Goal: Information Seeking & Learning: Check status

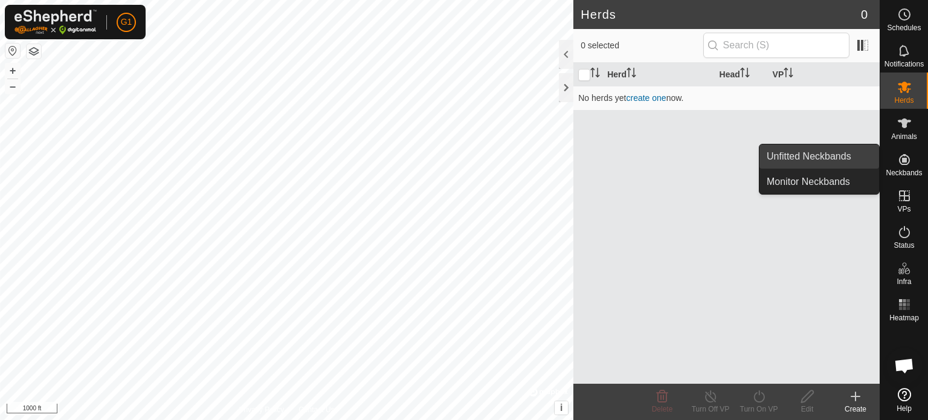
click at [821, 158] on link "Unfitted Neckbands" at bounding box center [819, 156] width 120 height 24
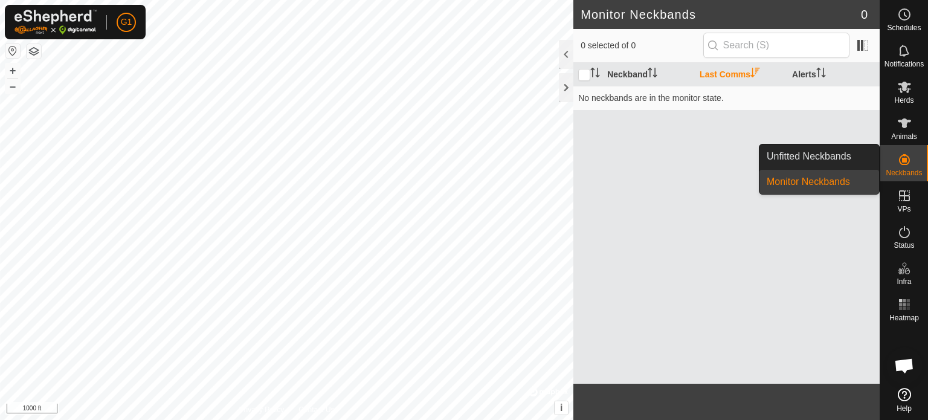
click at [810, 152] on link "Unfitted Neckbands" at bounding box center [819, 156] width 120 height 24
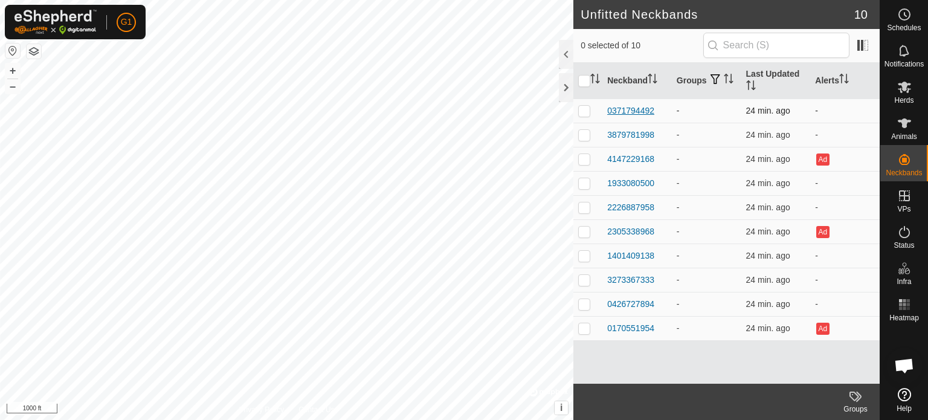
click at [628, 108] on div "0371794492" at bounding box center [630, 110] width 47 height 13
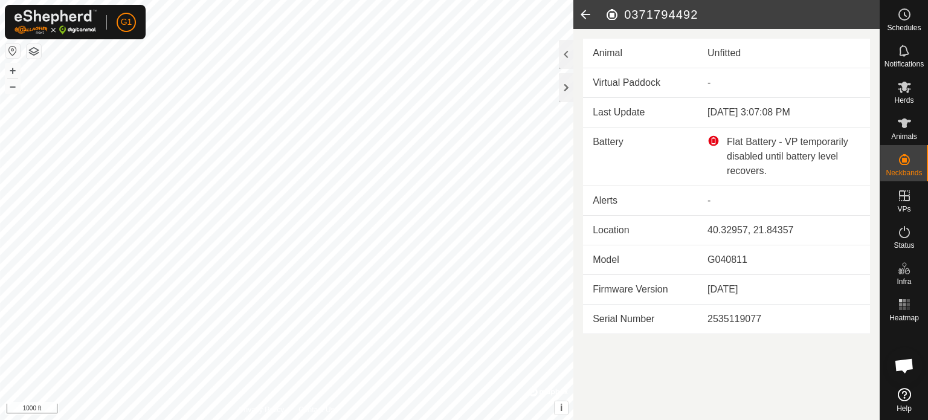
click at [584, 7] on icon at bounding box center [585, 14] width 24 height 29
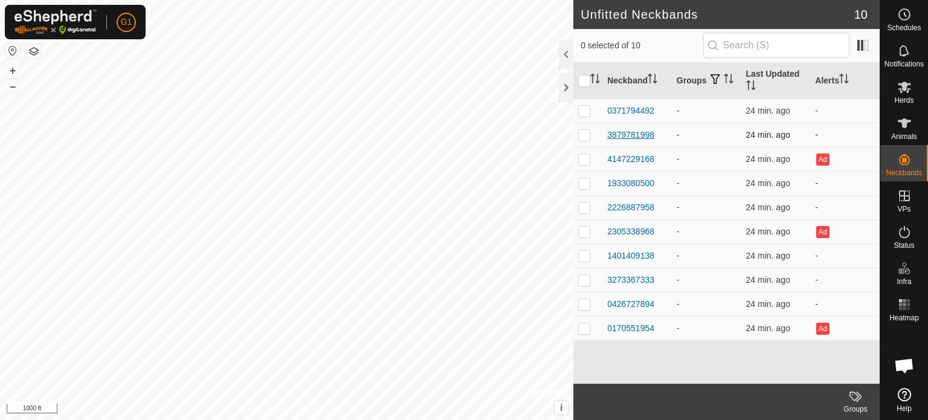
click at [640, 135] on div "3879781998" at bounding box center [630, 135] width 47 height 13
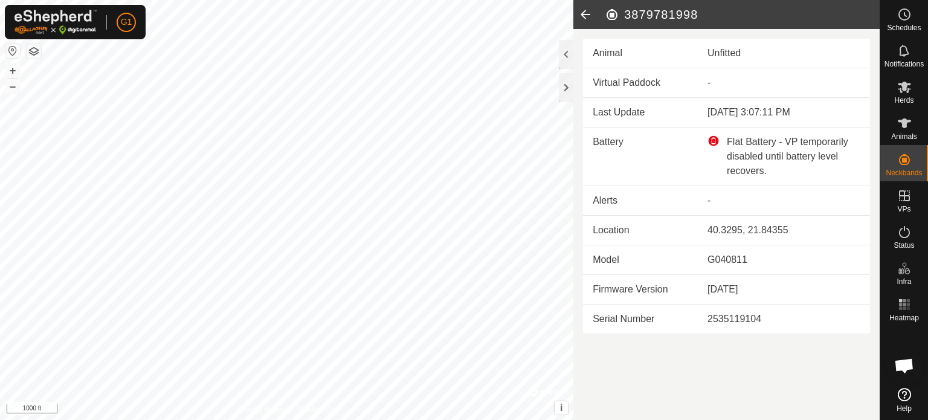
click at [584, 14] on icon at bounding box center [585, 14] width 24 height 29
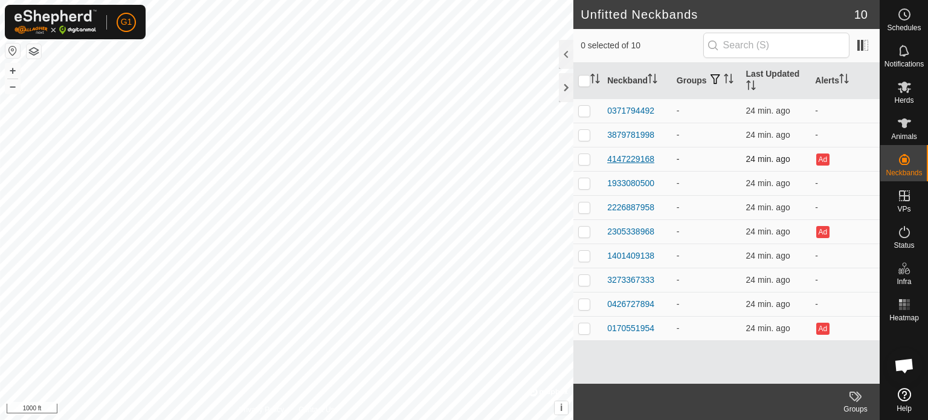
click at [635, 156] on div "4147229168" at bounding box center [630, 159] width 47 height 13
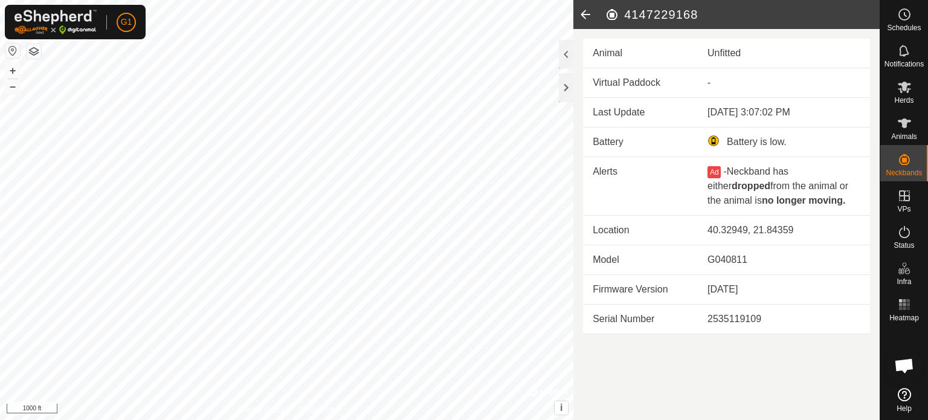
click at [585, 14] on icon at bounding box center [585, 14] width 24 height 29
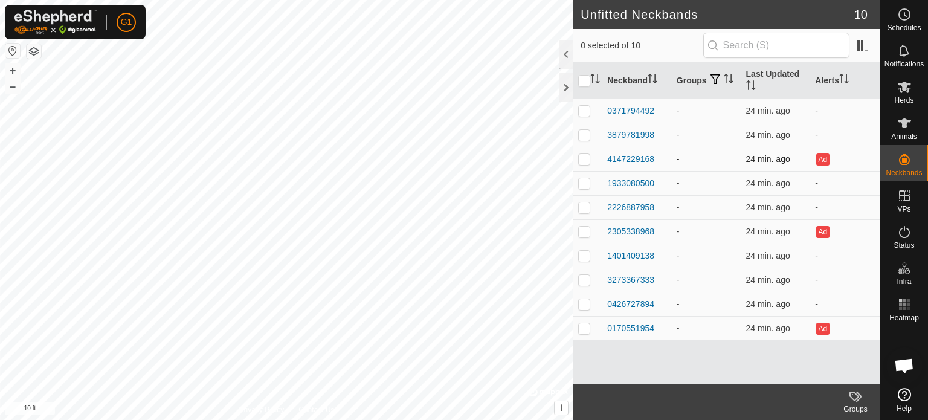
click at [633, 159] on div "4147229168" at bounding box center [630, 159] width 47 height 13
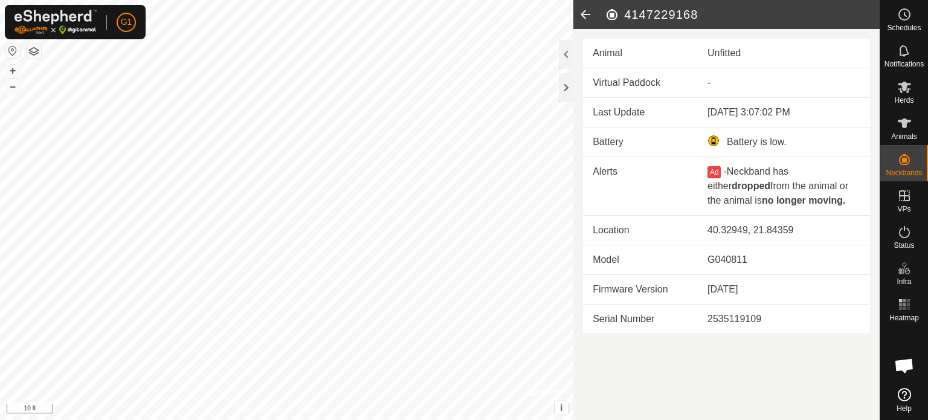
click at [739, 336] on article "4147229168 Animal Unfitted Virtual Paddock - Last Update [DATE] 3:07:02 PM Batt…" at bounding box center [726, 210] width 306 height 420
click at [714, 138] on div "Battery is low." at bounding box center [783, 142] width 153 height 14
click at [779, 141] on div "Battery is low." at bounding box center [783, 142] width 153 height 14
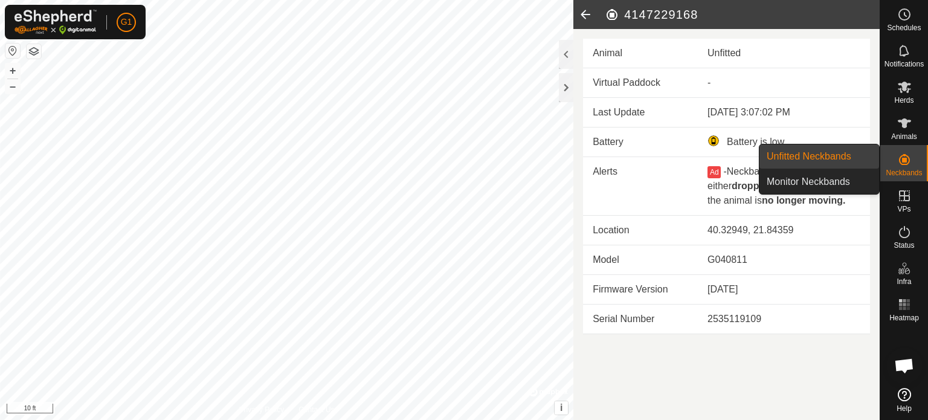
drag, startPoint x: 853, startPoint y: 153, endPoint x: 814, endPoint y: 153, distance: 39.9
click at [853, 153] on link "Unfitted Neckbands" at bounding box center [819, 156] width 120 height 24
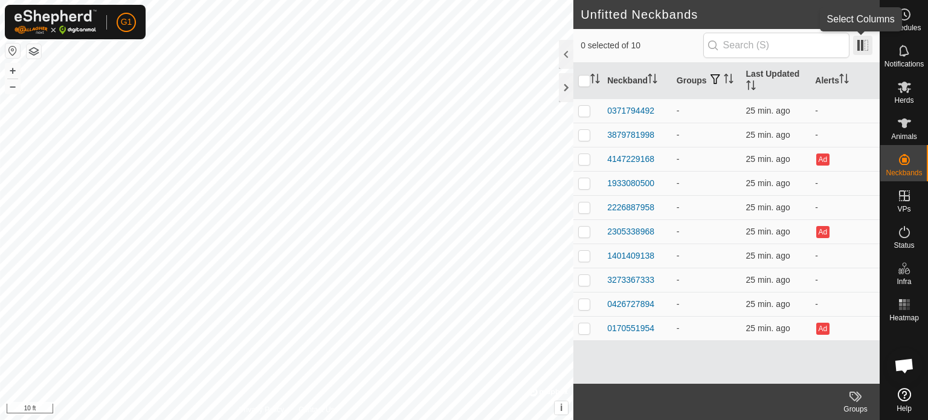
click at [865, 47] on span at bounding box center [862, 45] width 19 height 19
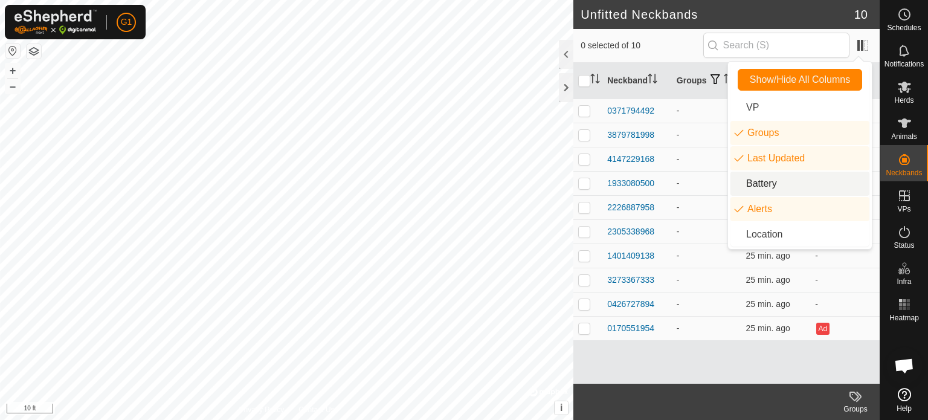
click at [810, 179] on li "Battery" at bounding box center [799, 184] width 139 height 24
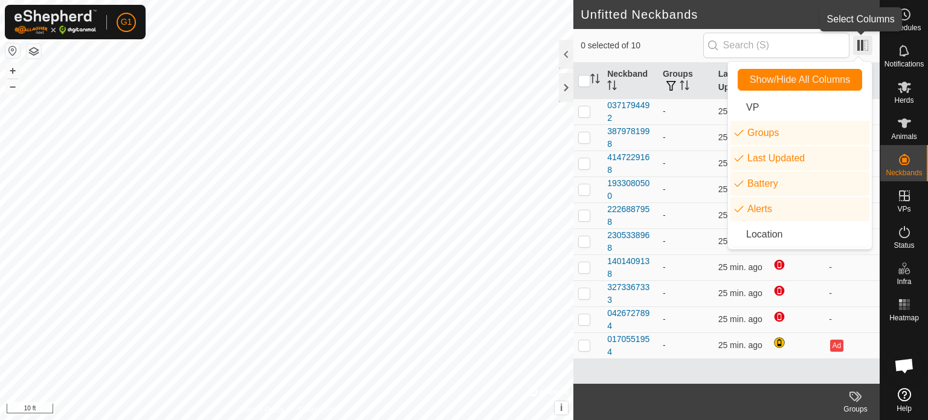
click at [862, 43] on span at bounding box center [862, 45] width 19 height 19
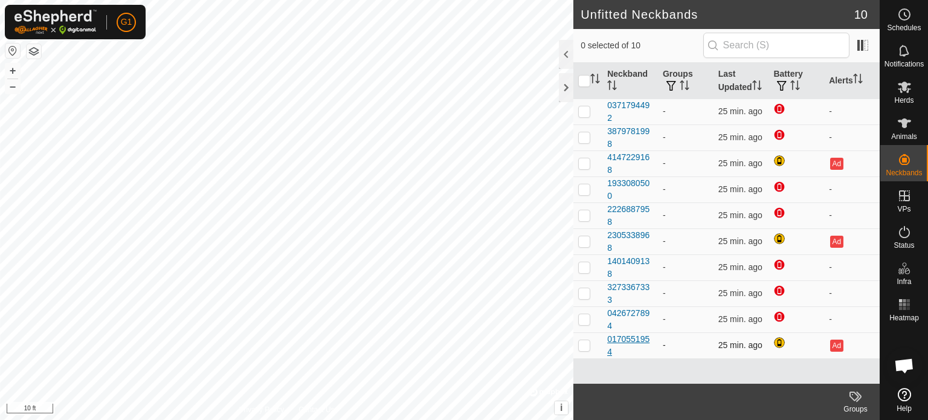
click at [615, 352] on div "0170551954" at bounding box center [630, 345] width 46 height 25
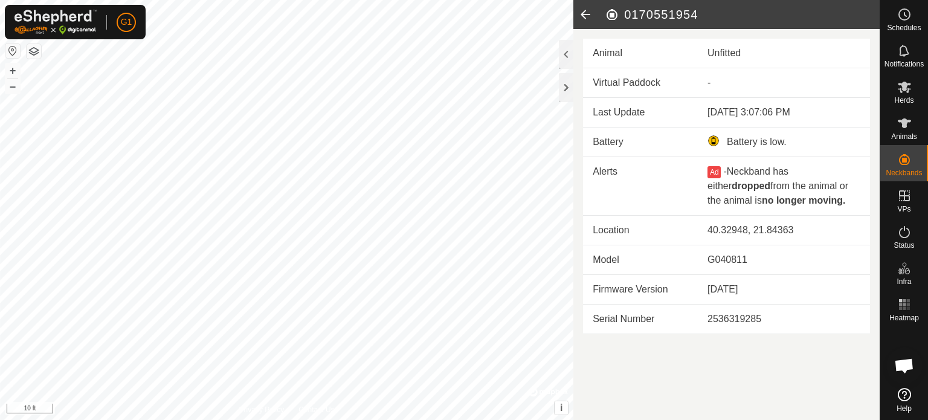
click at [585, 9] on icon at bounding box center [585, 14] width 24 height 29
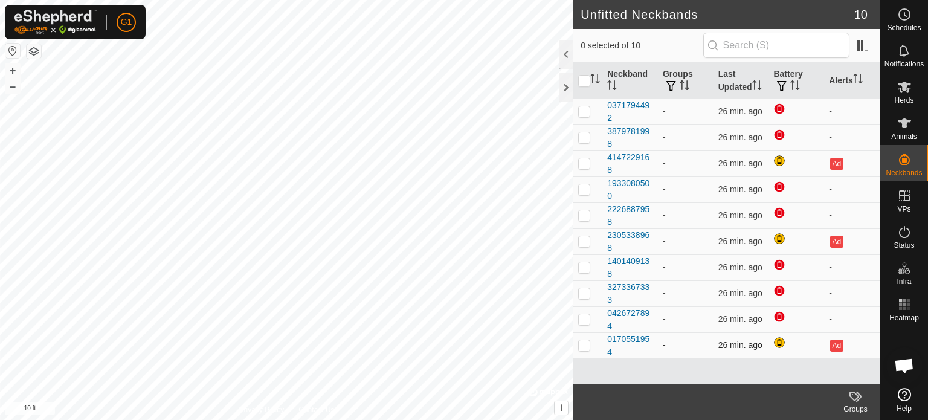
click at [587, 350] on p-checkbox at bounding box center [584, 345] width 12 height 10
click at [586, 350] on p-checkbox at bounding box center [584, 345] width 12 height 10
checkbox input "false"
click at [585, 116] on p-checkbox at bounding box center [584, 111] width 12 height 10
checkbox input "true"
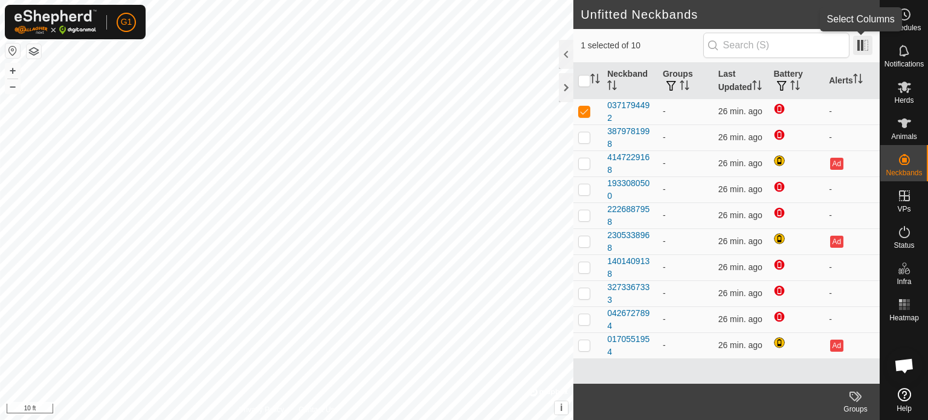
click at [867, 47] on span at bounding box center [862, 45] width 19 height 19
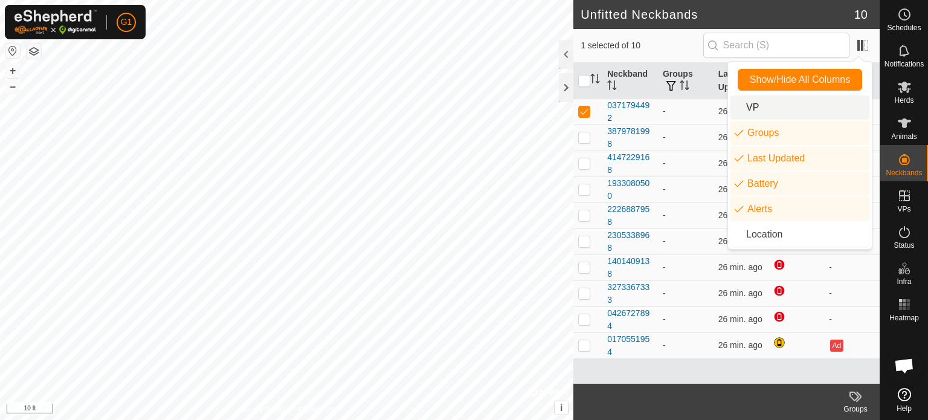
click at [773, 109] on li "VP" at bounding box center [799, 107] width 139 height 24
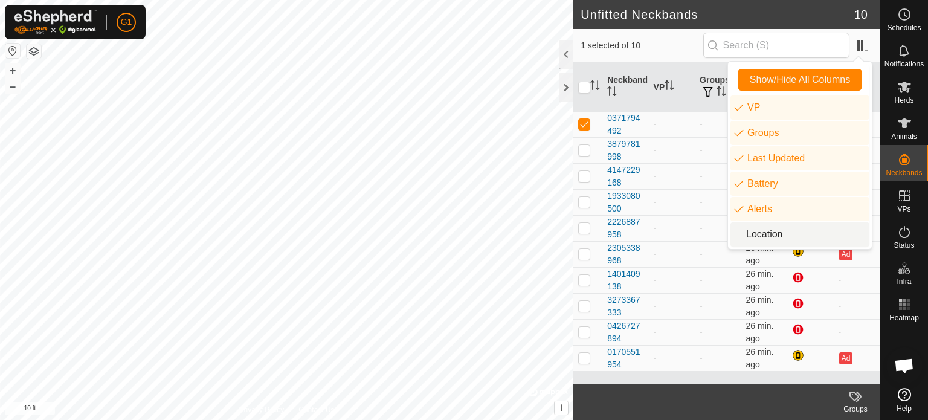
click at [773, 234] on li "Location" at bounding box center [799, 234] width 139 height 24
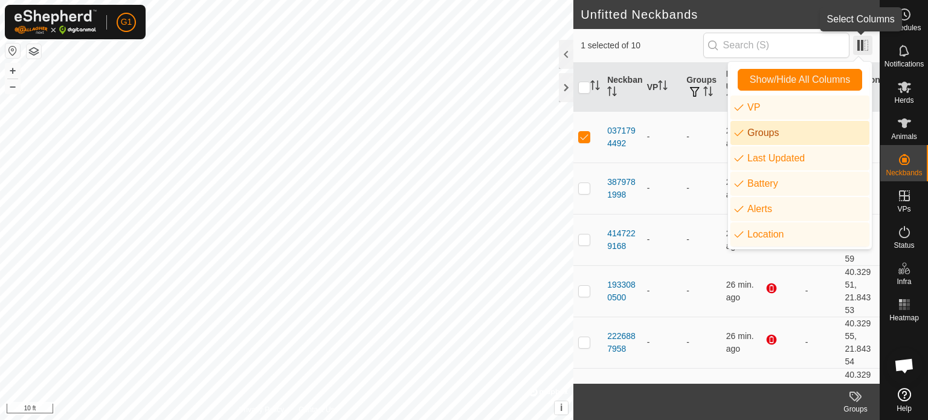
click at [860, 43] on span at bounding box center [862, 45] width 19 height 19
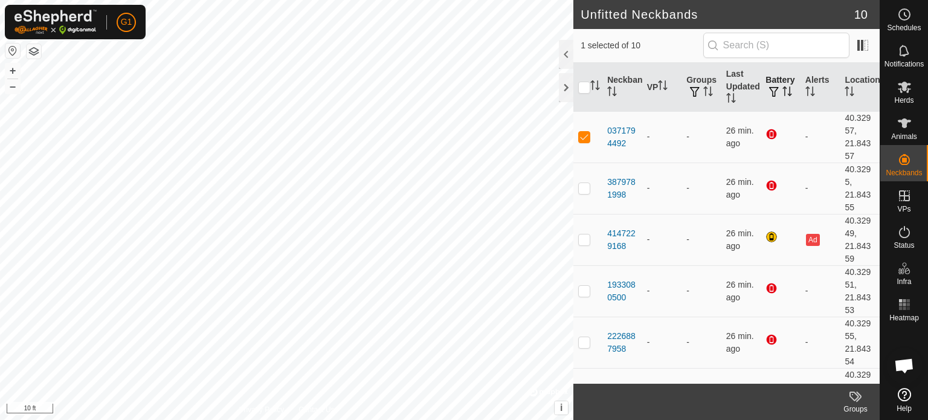
click at [782, 97] on p-sorticon "Activate to sort" at bounding box center [787, 93] width 10 height 10
click at [862, 44] on span at bounding box center [862, 45] width 19 height 19
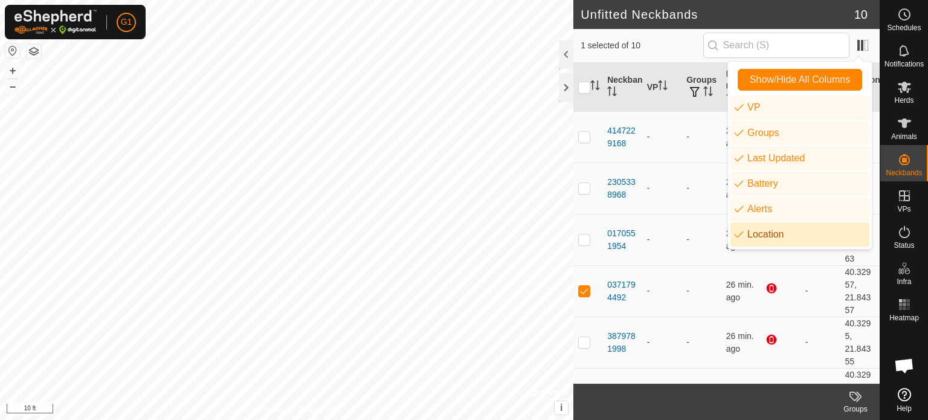
click at [790, 237] on li "Location" at bounding box center [799, 234] width 139 height 24
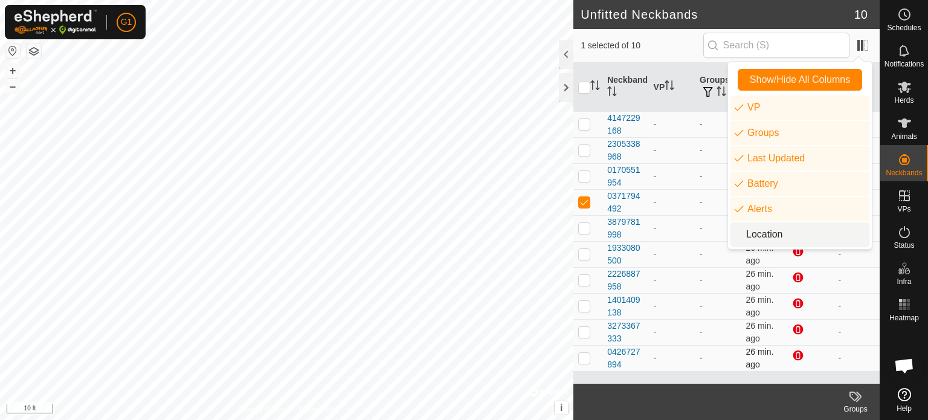
click at [698, 367] on td "-" at bounding box center [718, 358] width 46 height 26
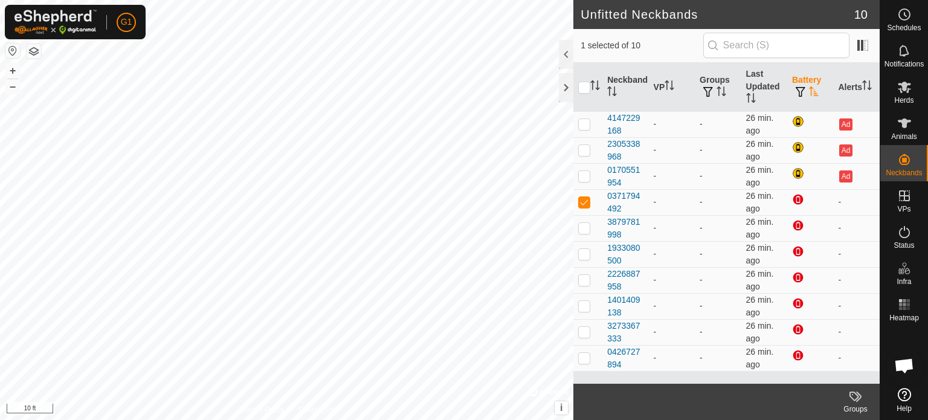
click at [742, 396] on footer "Groups" at bounding box center [726, 402] width 306 height 36
click at [118, 20] on p-avatar "G1" at bounding box center [126, 22] width 19 height 19
click at [145, 95] on link "Logout" at bounding box center [182, 94] width 120 height 19
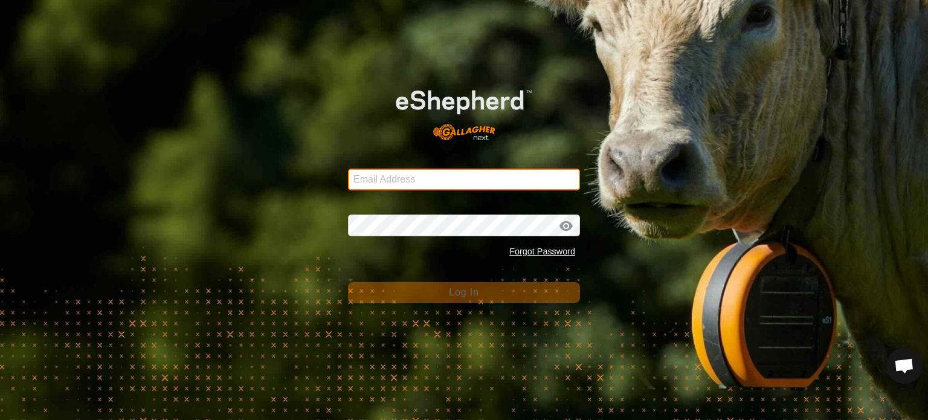
type input "[EMAIL_ADDRESS][DOMAIN_NAME]"
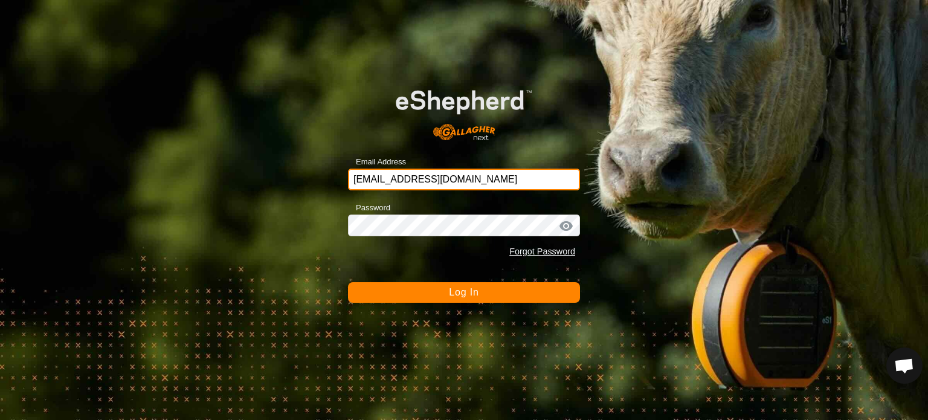
drag, startPoint x: 492, startPoint y: 181, endPoint x: 284, endPoint y: 181, distance: 207.8
click at [284, 181] on div "Email Address [EMAIL_ADDRESS][DOMAIN_NAME] Password Forgot Password Log In" at bounding box center [464, 210] width 928 height 420
click at [399, 173] on input "[EMAIL_ADDRESS][DOMAIN_NAME]" at bounding box center [464, 180] width 232 height 22
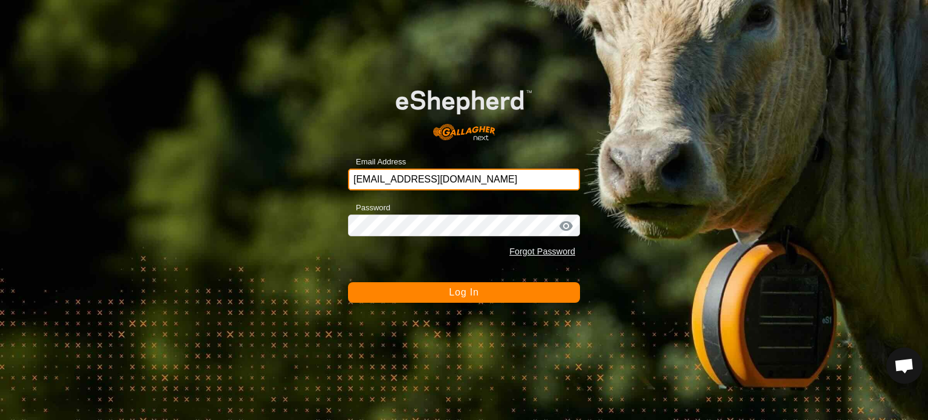
click at [448, 185] on input "[EMAIL_ADDRESS][DOMAIN_NAME]" at bounding box center [464, 180] width 232 height 22
click at [448, 184] on input "[EMAIL_ADDRESS][DOMAIN_NAME]" at bounding box center [464, 180] width 232 height 22
click at [449, 182] on input "[EMAIL_ADDRESS][DOMAIN_NAME]" at bounding box center [464, 180] width 232 height 22
click at [411, 236] on div "Password Forgot Password" at bounding box center [464, 231] width 232 height 63
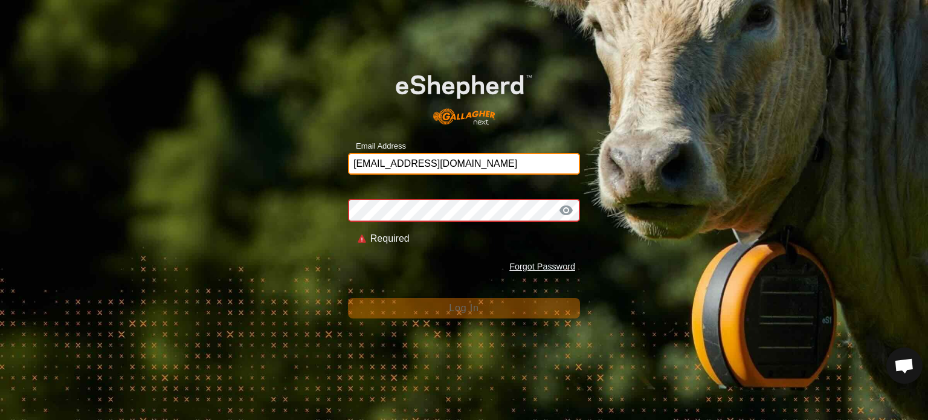
click at [438, 156] on input "[EMAIL_ADDRESS][DOMAIN_NAME]" at bounding box center [464, 164] width 232 height 22
click at [445, 169] on input "[EMAIL_ADDRESS][DOMAIN_NAME]" at bounding box center [464, 164] width 232 height 22
click at [451, 165] on input "[EMAIL_ADDRESS][DOMAIN_NAME]" at bounding box center [464, 164] width 232 height 22
click at [469, 161] on input "[EMAIL_ADDRESS][DOMAIN_NAME]" at bounding box center [464, 164] width 232 height 22
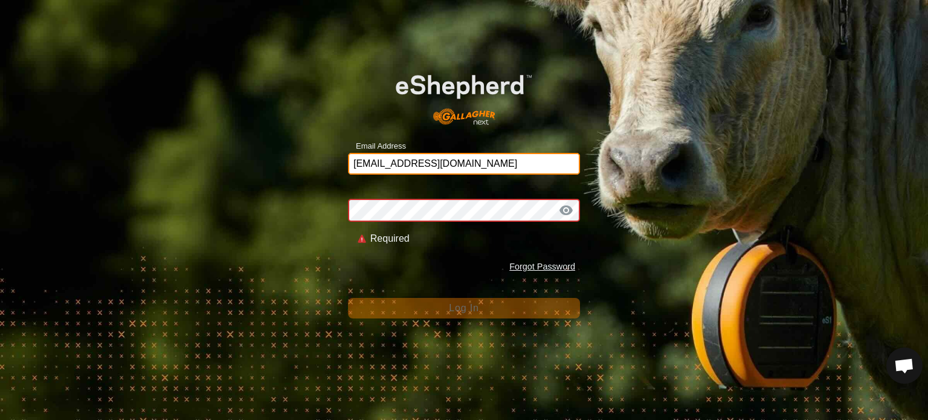
drag, startPoint x: 383, startPoint y: 165, endPoint x: 379, endPoint y: 190, distance: 24.4
click at [382, 165] on input "[EMAIL_ADDRESS][DOMAIN_NAME]" at bounding box center [464, 164] width 232 height 22
click at [430, 161] on input "[EMAIL_ADDRESS][DOMAIN_NAME]" at bounding box center [464, 164] width 232 height 22
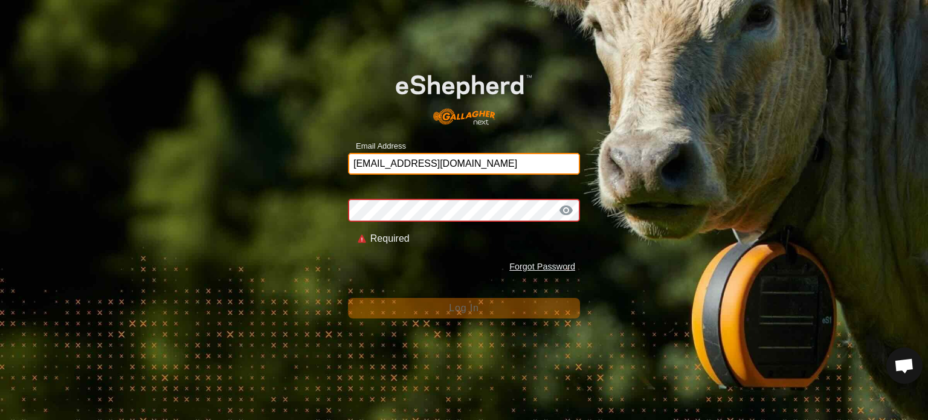
click at [430, 161] on input "[EMAIL_ADDRESS][DOMAIN_NAME]" at bounding box center [464, 164] width 232 height 22
